Goal: Obtain resource: Obtain resource

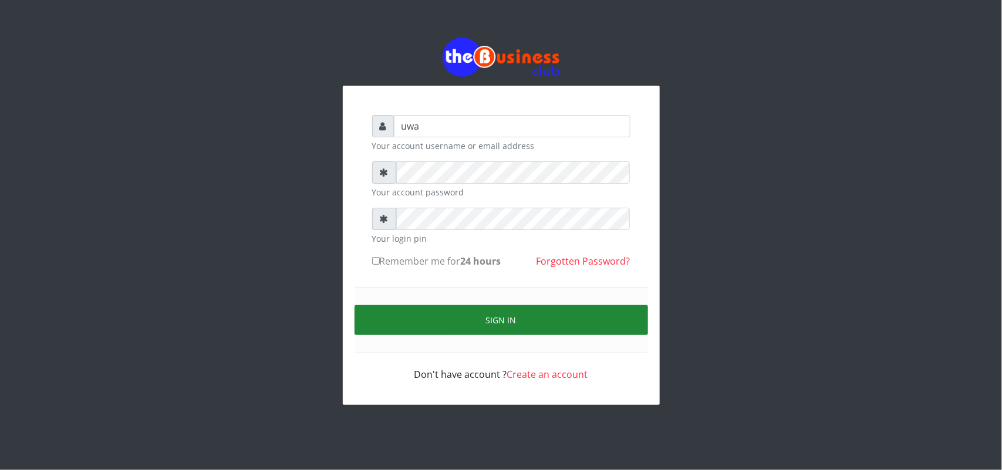
click at [491, 318] on button "Sign in" at bounding box center [502, 320] width 294 height 30
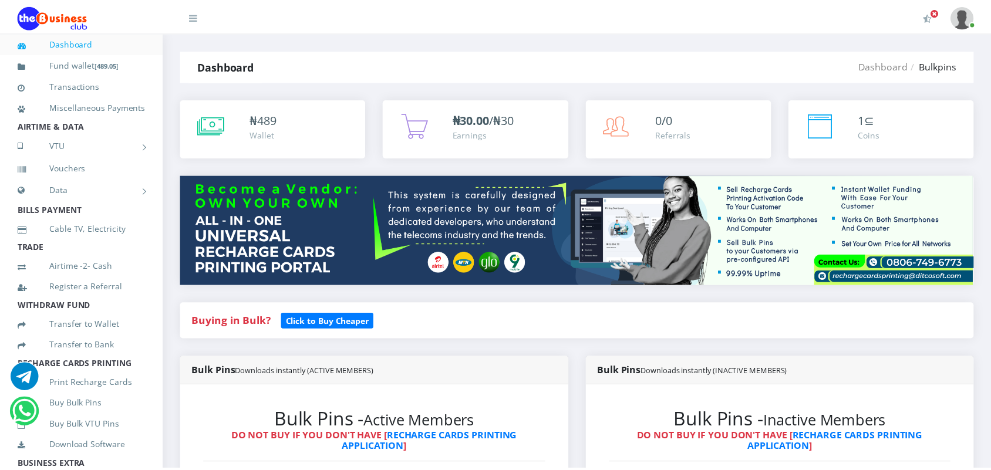
scroll to position [703, 0]
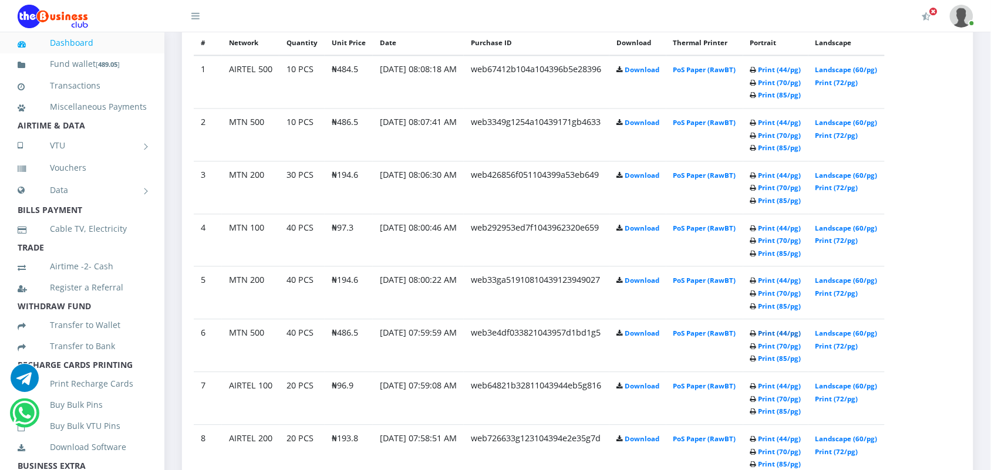
click at [790, 331] on link "Print (44/pg)" at bounding box center [780, 333] width 43 height 9
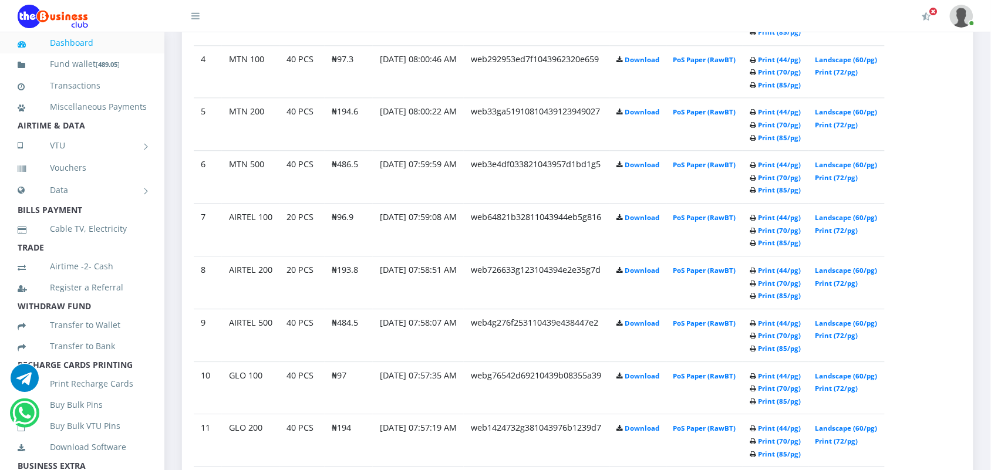
scroll to position [772, 0]
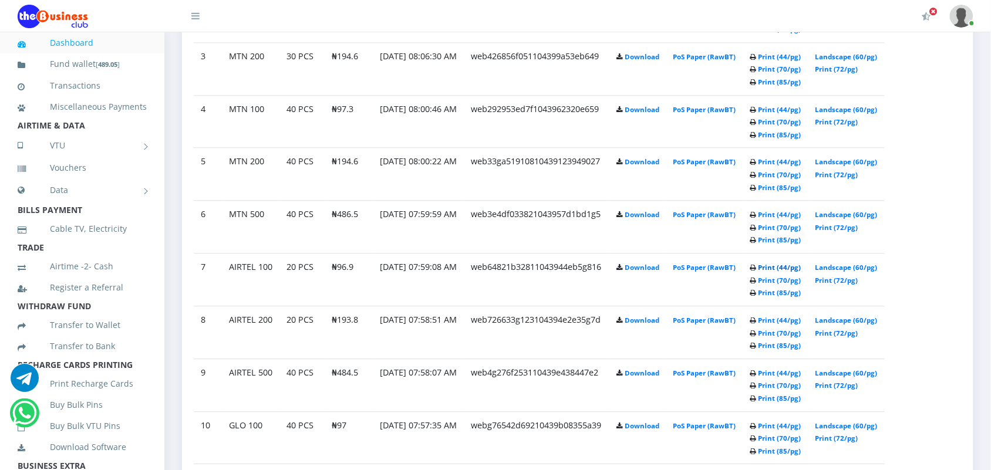
click at [786, 264] on link "Print (44/pg)" at bounding box center [780, 267] width 43 height 9
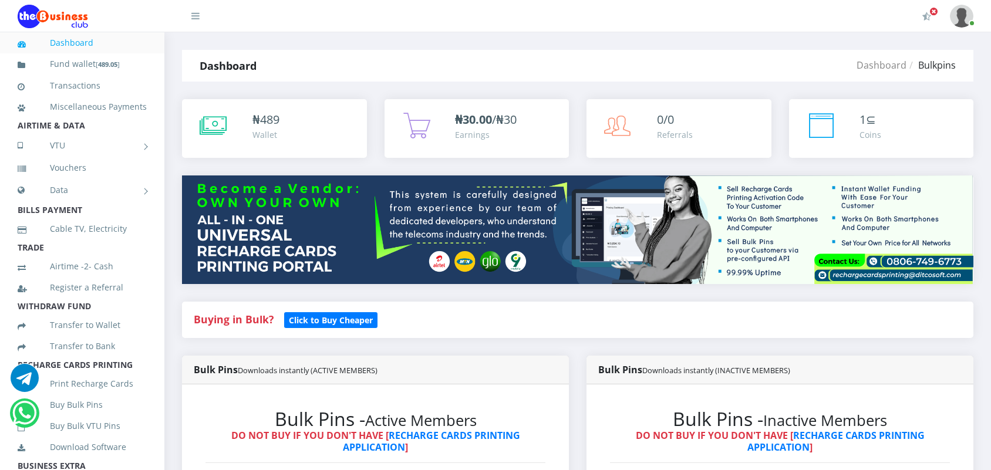
scroll to position [814, 0]
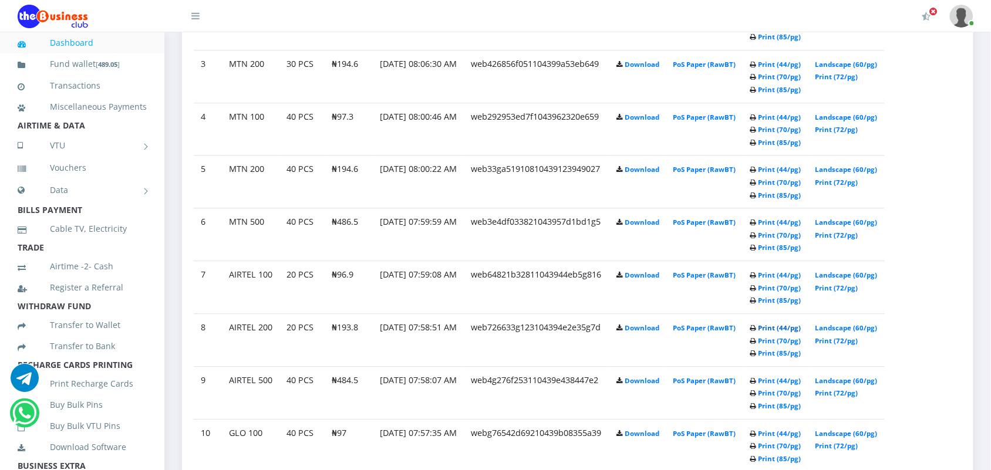
click at [791, 329] on link "Print (44/pg)" at bounding box center [780, 328] width 43 height 9
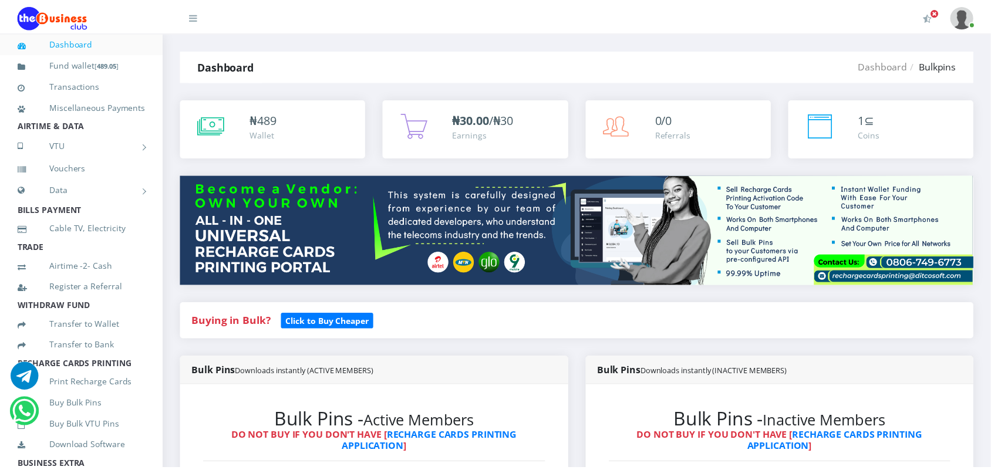
scroll to position [806, 0]
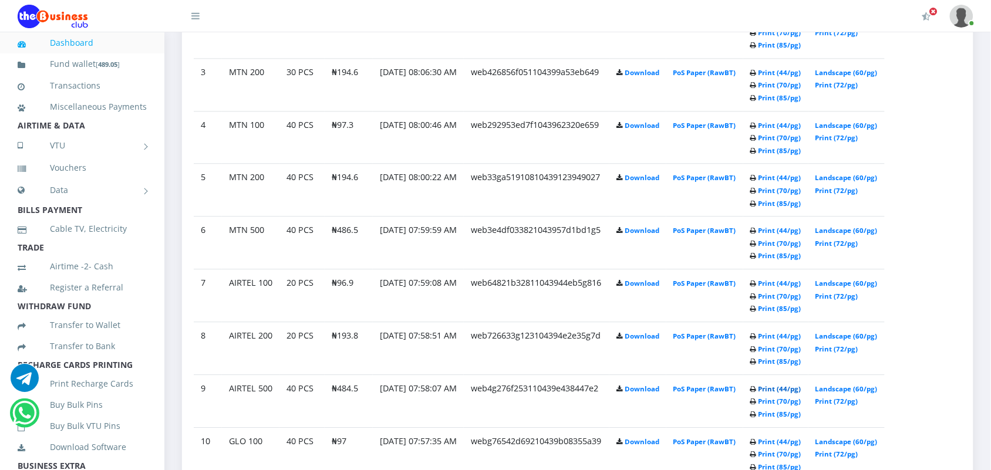
click at [787, 386] on link "Print (44/pg)" at bounding box center [780, 389] width 43 height 9
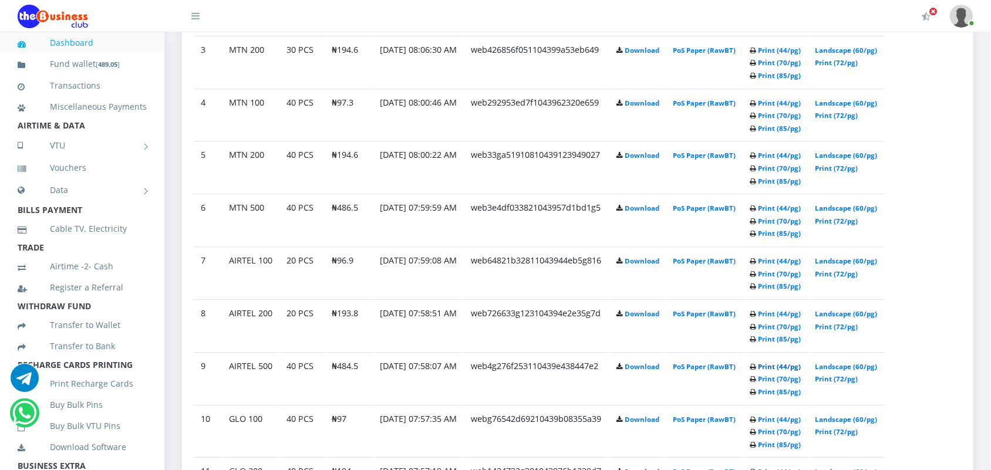
scroll to position [835, 0]
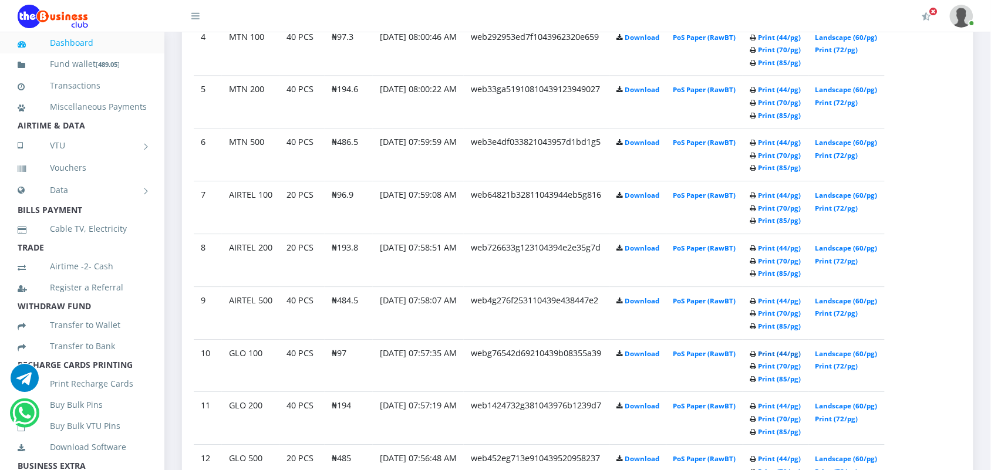
scroll to position [844, 0]
click at [787, 354] on link "Print (44/pg)" at bounding box center [780, 354] width 43 height 9
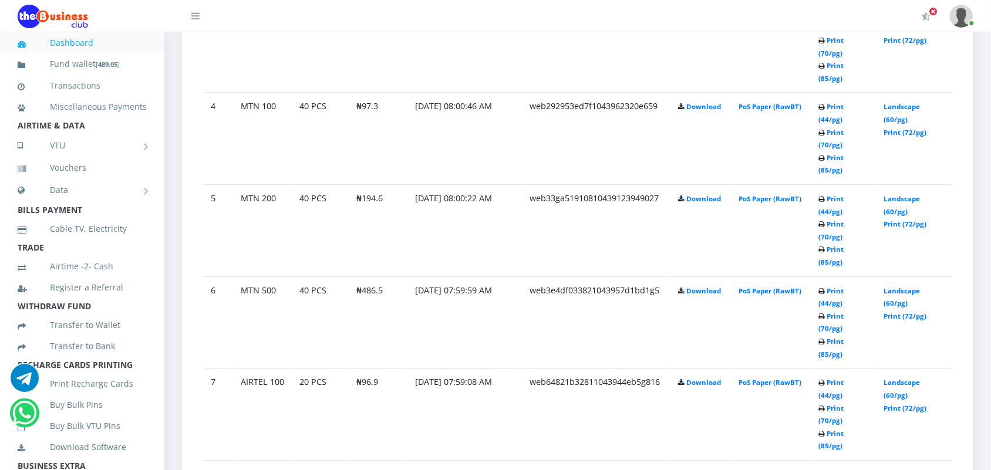
scroll to position [961, 0]
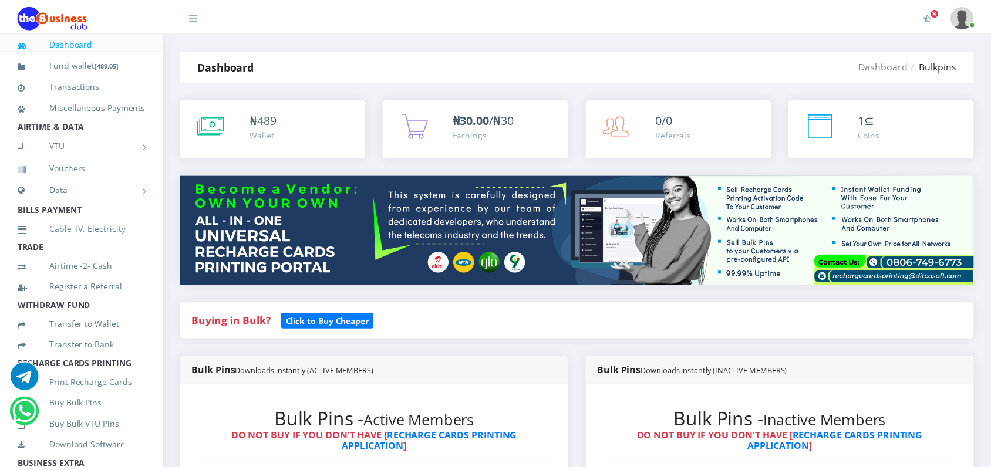
scroll to position [970, 0]
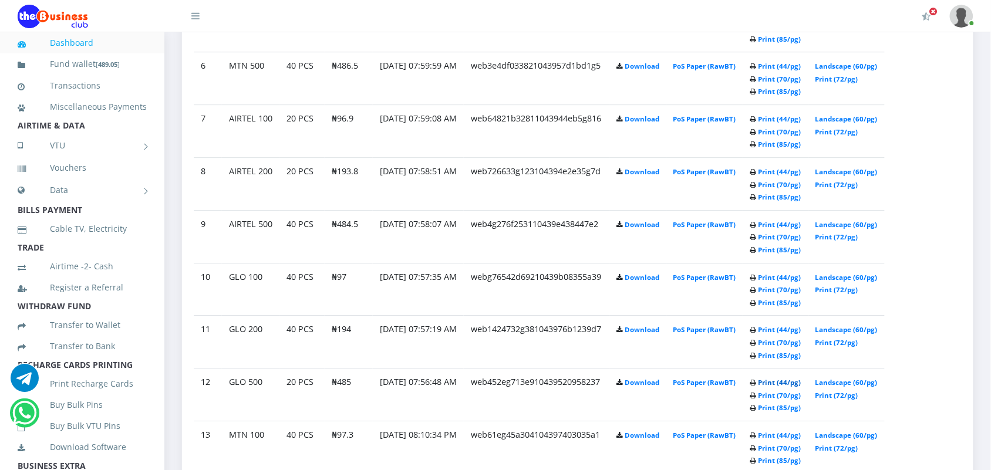
click at [787, 382] on link "Print (44/pg)" at bounding box center [780, 382] width 43 height 9
